Goal: Task Accomplishment & Management: Manage account settings

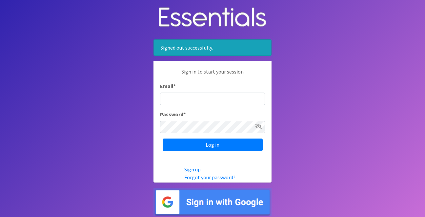
click at [194, 97] on input "Email *" at bounding box center [212, 98] width 105 height 12
type input "info@jaxdiaperbank.org"
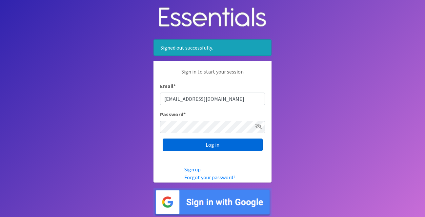
click at [211, 145] on input "Log in" at bounding box center [212, 144] width 100 height 12
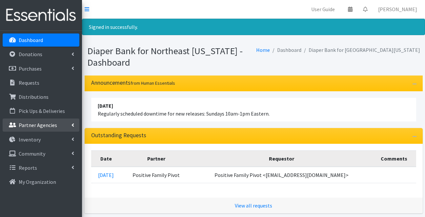
click at [49, 124] on p "Partner Agencies" at bounding box center [38, 125] width 38 height 7
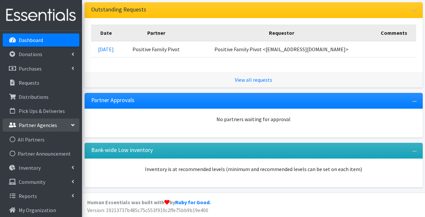
scroll to position [126, 0]
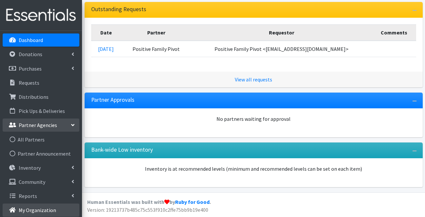
click at [44, 207] on p "My Organization" at bounding box center [37, 209] width 37 height 7
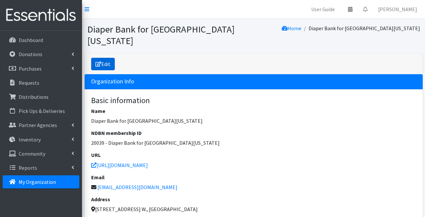
click at [112, 58] on link "Edit" at bounding box center [103, 64] width 24 height 12
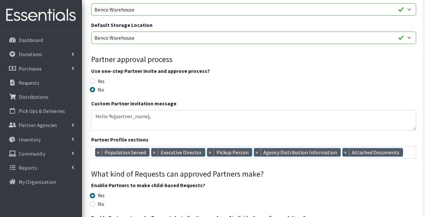
scroll to position [431, 0]
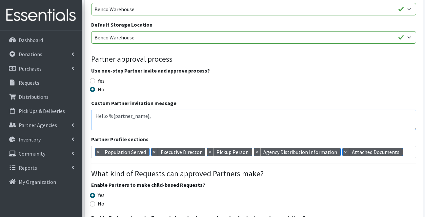
click at [166, 110] on textarea "Hello %{partner_name}, Your essentials request has been approved and you can fi…" at bounding box center [253, 119] width 325 height 20
drag, startPoint x: 164, startPoint y: 113, endPoint x: 95, endPoint y: 98, distance: 71.1
click at [95, 109] on textarea "Hello %{partner_name}, Your essentials request has been approved and you can fi…" at bounding box center [253, 119] width 325 height 20
click at [92, 78] on input "Yes" at bounding box center [92, 80] width 5 height 5
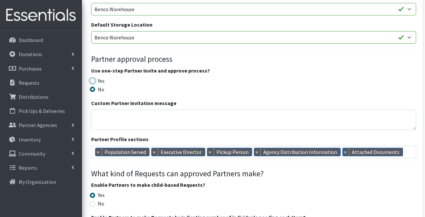
radio input "true"
click at [123, 109] on textarea "Hello %{partner_name}, Your essentials request has been approved and you can fi…" at bounding box center [253, 119] width 325 height 20
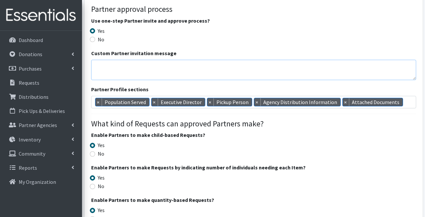
scroll to position [483, 0]
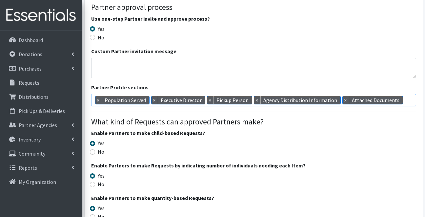
click at [406, 94] on span "× Population Served × Executive Director × Pickup Person × Agency Distribution …" at bounding box center [253, 100] width 325 height 12
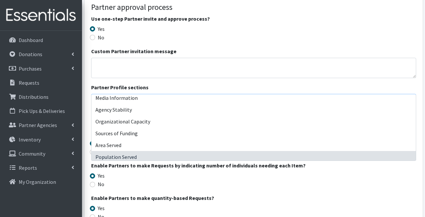
scroll to position [0, 0]
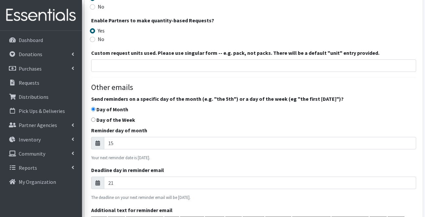
scroll to position [661, 0]
click at [409, 136] on input "16" at bounding box center [260, 142] width 312 height 12
type input "15"
click at [409, 136] on input "15" at bounding box center [260, 142] width 312 height 12
click at [108, 115] on label "Day of the Week" at bounding box center [115, 119] width 39 height 8
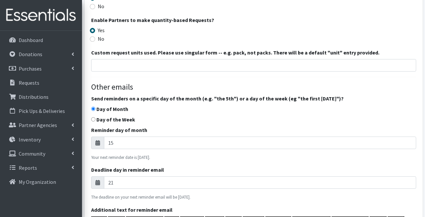
click at [95, 117] on input "Day of the Week" at bounding box center [93, 119] width 4 height 4
radio input "true"
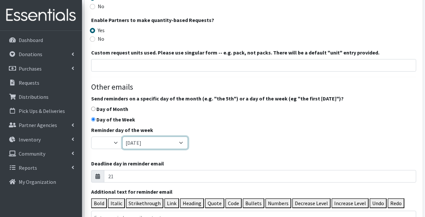
click at [183, 136] on select "Sunday Monday Tuesday Wednesday Thursday Friday Saturday" at bounding box center [155, 142] width 66 height 12
select select "1"
click at [123, 136] on select "Sunday Monday Tuesday Wednesday Thursday Friday Saturday" at bounding box center [155, 142] width 66 height 12
click at [116, 136] on select "First Second Third Fourth Last" at bounding box center [106, 142] width 31 height 12
select select "3"
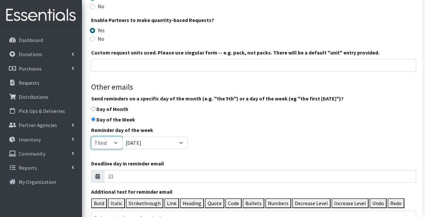
click at [91, 136] on select "First Second Third Fourth Last" at bounding box center [106, 142] width 31 height 12
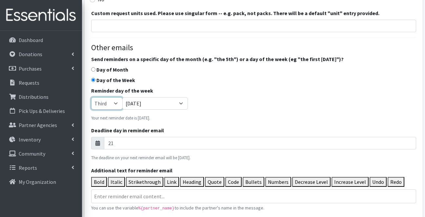
scroll to position [699, 0]
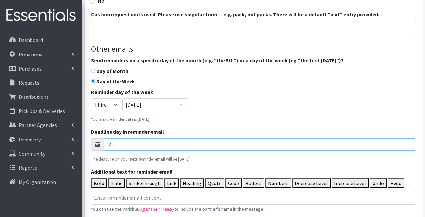
click at [116, 138] on input "21" at bounding box center [260, 144] width 312 height 12
type input "2"
type input "3"
type input "28"
click at [158, 151] on div "Basic information Name * Diaper Bank for Northeast Florida NDBN membership ID 2…" at bounding box center [253, 8] width 325 height 1249
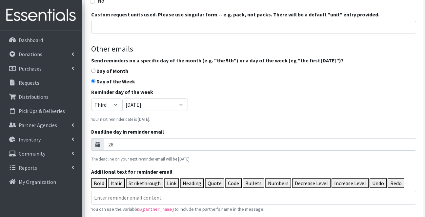
scroll to position [743, 0]
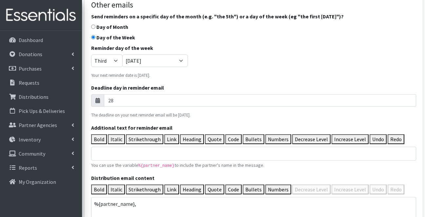
click at [177, 146] on trix-editor "Additional text for reminder email" at bounding box center [253, 153] width 325 height 14
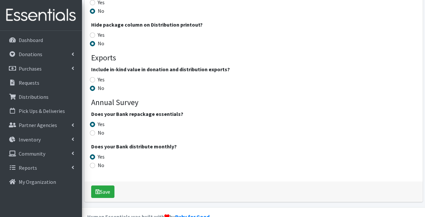
scroll to position [1166, 0]
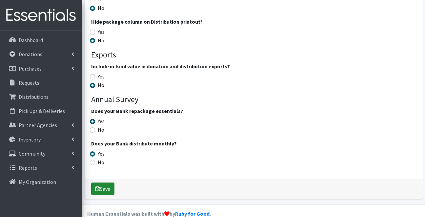
click at [112, 182] on button "Save" at bounding box center [102, 188] width 23 height 12
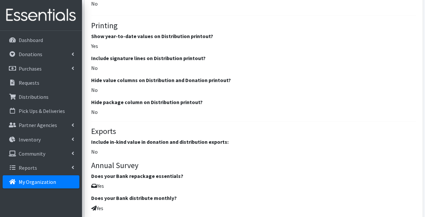
scroll to position [814, 0]
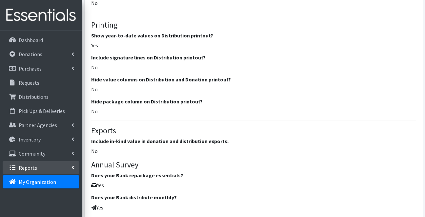
click at [48, 164] on link "Reports" at bounding box center [41, 167] width 77 height 13
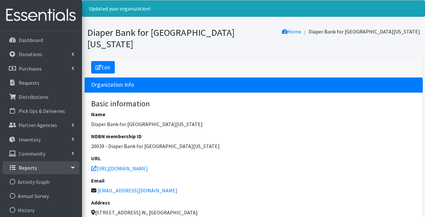
scroll to position [0, 0]
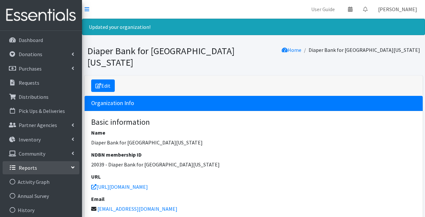
click at [391, 10] on link "[PERSON_NAME]" at bounding box center [396, 9] width 49 height 13
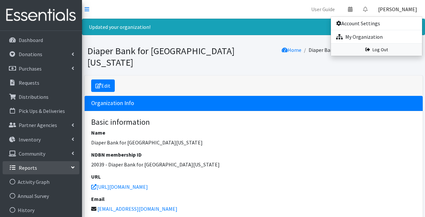
click at [376, 48] on link "Log Out" at bounding box center [376, 50] width 91 height 12
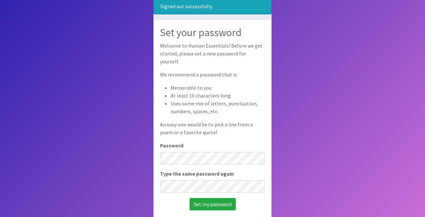
scroll to position [41, 0]
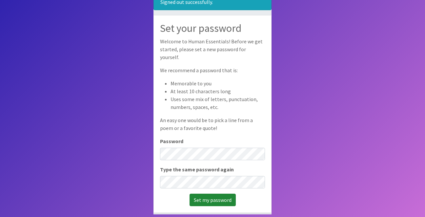
click at [217, 195] on input "Set my password" at bounding box center [212, 199] width 46 height 12
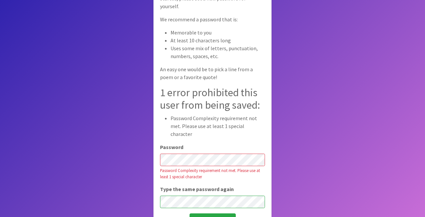
scroll to position [48, 0]
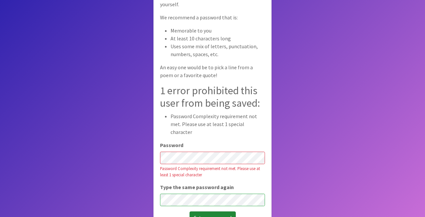
click at [209, 213] on input "Set my password" at bounding box center [212, 217] width 46 height 12
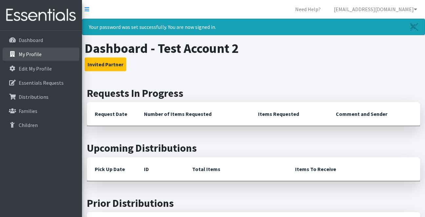
click at [60, 56] on link "My Profile" at bounding box center [41, 53] width 77 height 13
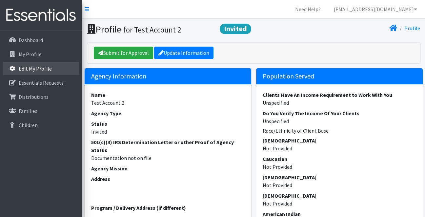
click at [44, 72] on link "Edit My Profile" at bounding box center [41, 68] width 77 height 13
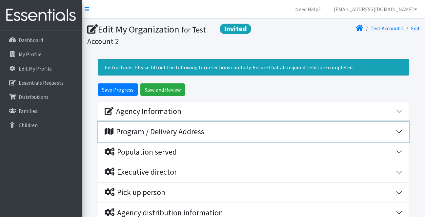
click at [148, 134] on div "Program / Delivery Address" at bounding box center [154, 131] width 100 height 9
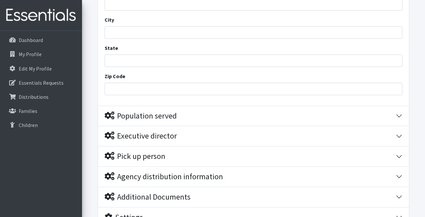
scroll to position [192, 0]
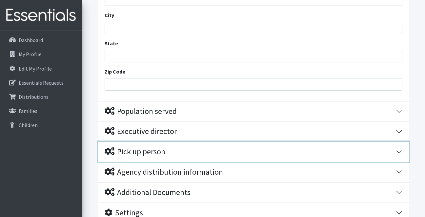
click at [148, 143] on button "Pick up person" at bounding box center [253, 152] width 311 height 20
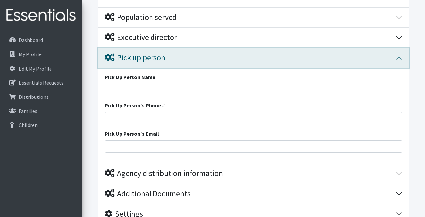
scroll to position [343, 0]
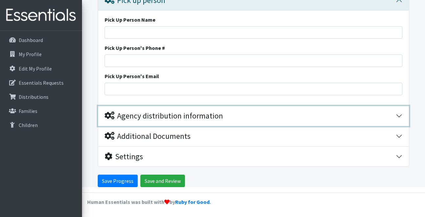
click at [147, 120] on div "Agency distribution information" at bounding box center [163, 115] width 118 height 9
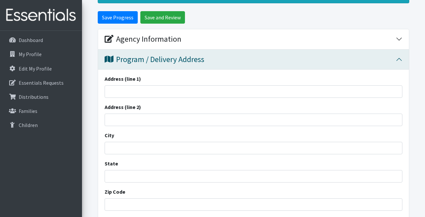
scroll to position [0, 0]
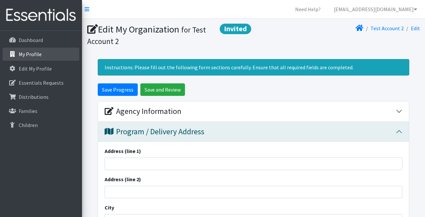
click at [39, 55] on p "My Profile" at bounding box center [30, 54] width 23 height 7
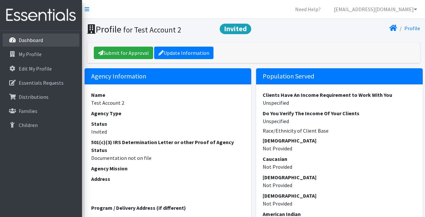
click at [40, 45] on link "Dashboard" at bounding box center [41, 39] width 77 height 13
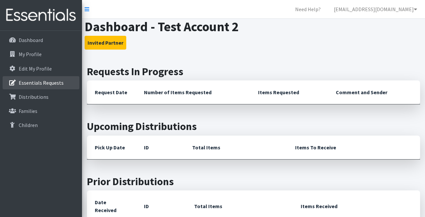
click at [45, 84] on p "Essentials Requests" at bounding box center [41, 82] width 45 height 7
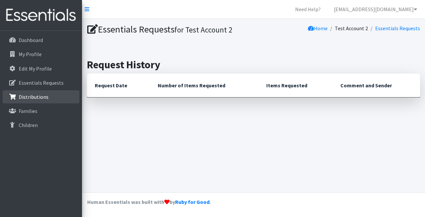
click at [46, 96] on p "Distributions" at bounding box center [34, 96] width 30 height 7
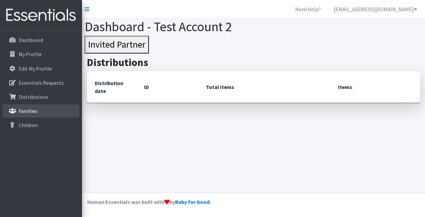
click at [44, 112] on link "Families" at bounding box center [41, 110] width 77 height 13
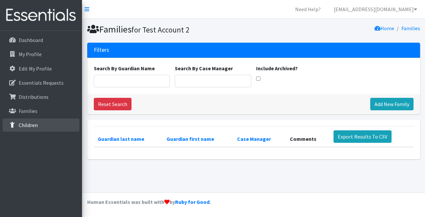
click at [42, 121] on link "Children" at bounding box center [41, 124] width 77 height 13
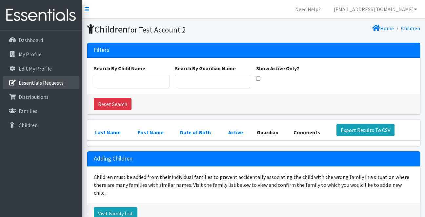
click at [48, 76] on link "Essentials Requests" at bounding box center [41, 82] width 77 height 13
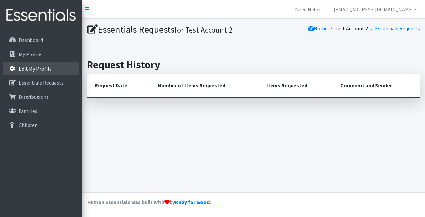
click at [47, 70] on p "Edit My Profile" at bounding box center [35, 68] width 33 height 7
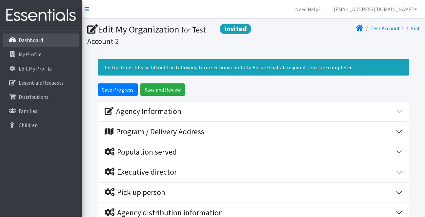
click at [64, 40] on link "Dashboard" at bounding box center [41, 39] width 77 height 13
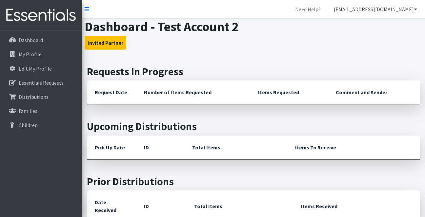
click at [380, 10] on link "[EMAIL_ADDRESS][DOMAIN_NAME]" at bounding box center [375, 9] width 94 height 13
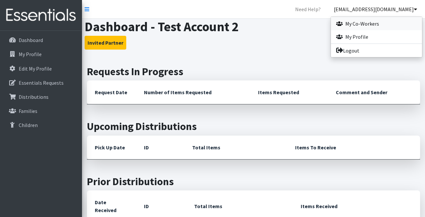
click at [366, 24] on link "My Co-Workers" at bounding box center [376, 23] width 91 height 13
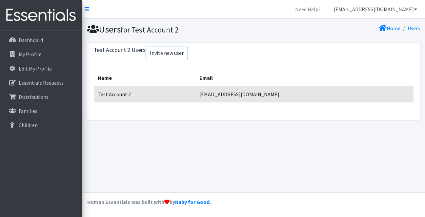
click at [392, 11] on link "crystalparks9614@gmail.com" at bounding box center [375, 9] width 94 height 13
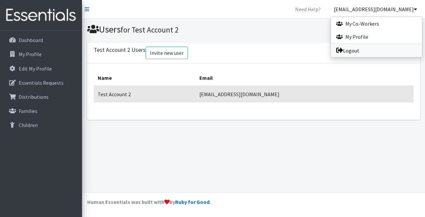
click at [363, 50] on link "Logout" at bounding box center [376, 50] width 91 height 13
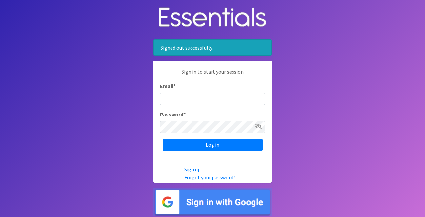
click at [213, 100] on input "Email *" at bounding box center [212, 98] width 105 height 12
type input "info@jaxdiaperbank.org"
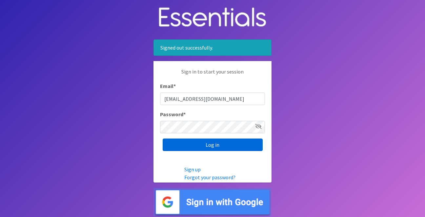
click at [200, 144] on input "Log in" at bounding box center [212, 144] width 100 height 12
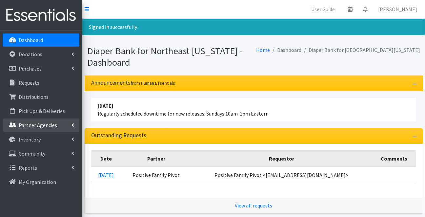
click at [38, 127] on p "Partner Agencies" at bounding box center [38, 125] width 38 height 7
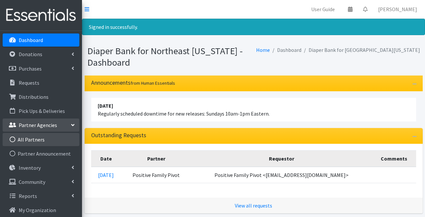
click at [37, 138] on link "All Partners" at bounding box center [41, 139] width 77 height 13
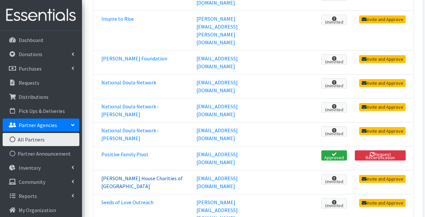
scroll to position [463, 0]
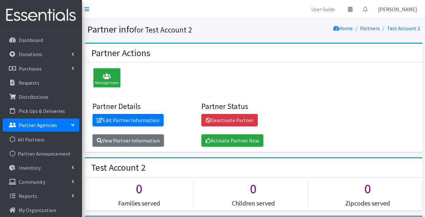
click at [390, 11] on link "[PERSON_NAME]" at bounding box center [396, 9] width 49 height 13
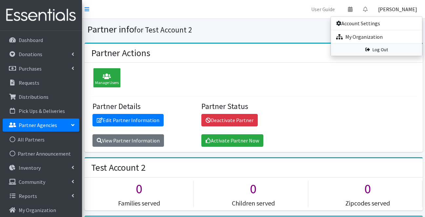
click at [373, 50] on link "Log Out" at bounding box center [376, 50] width 91 height 12
